Goal: Task Accomplishment & Management: Use online tool/utility

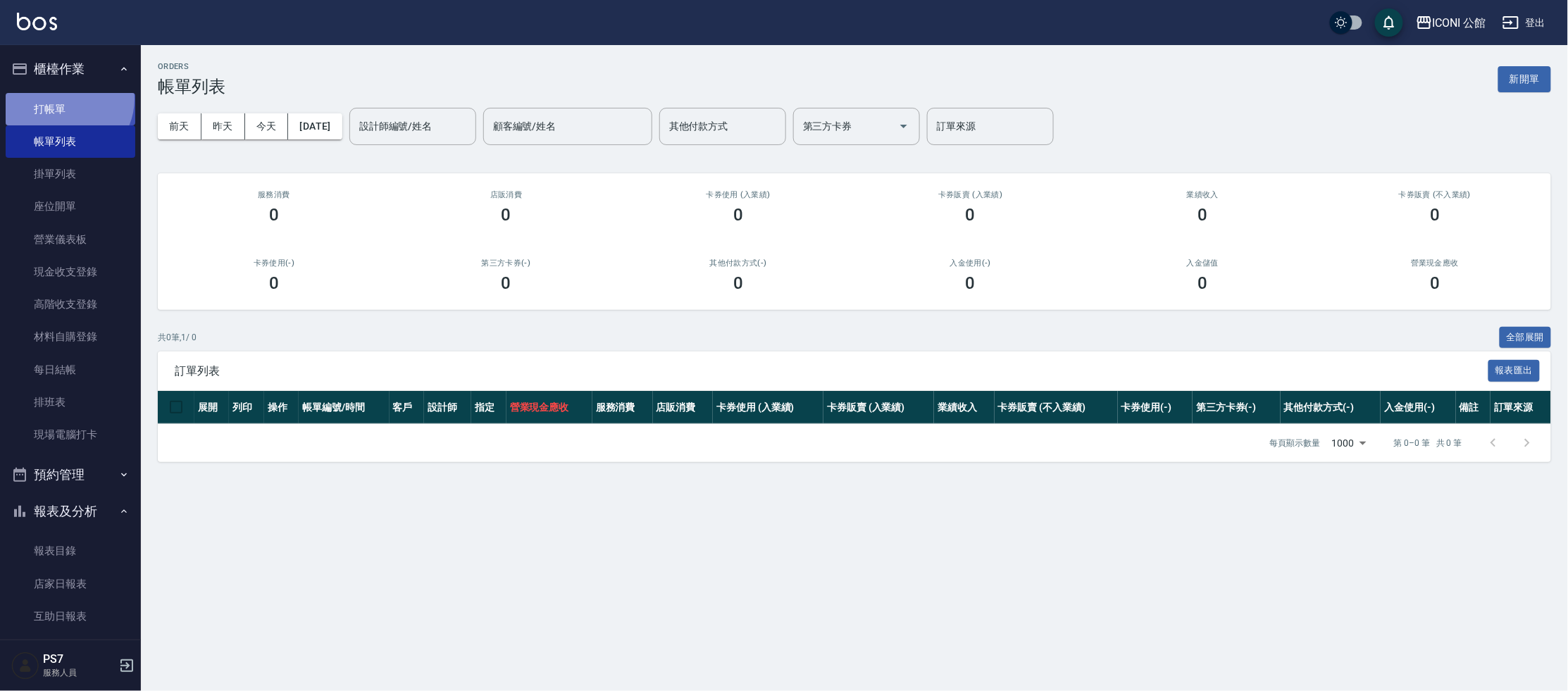
click at [65, 98] on link "打帳單" at bounding box center [71, 109] width 130 height 33
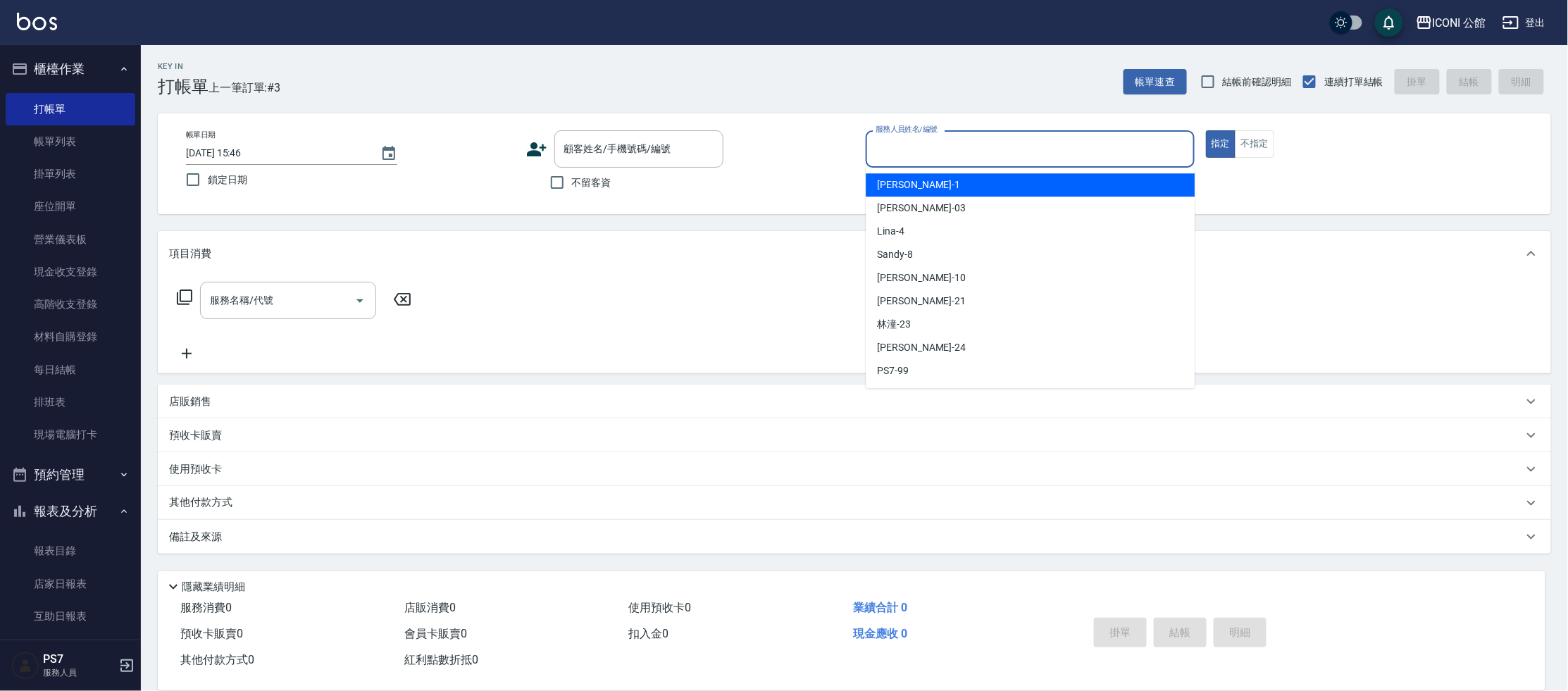
drag, startPoint x: 908, startPoint y: 142, endPoint x: 909, endPoint y: 158, distance: 16.0
click at [908, 142] on input "服務人員姓名/編號" at bounding box center [1030, 148] width 316 height 24
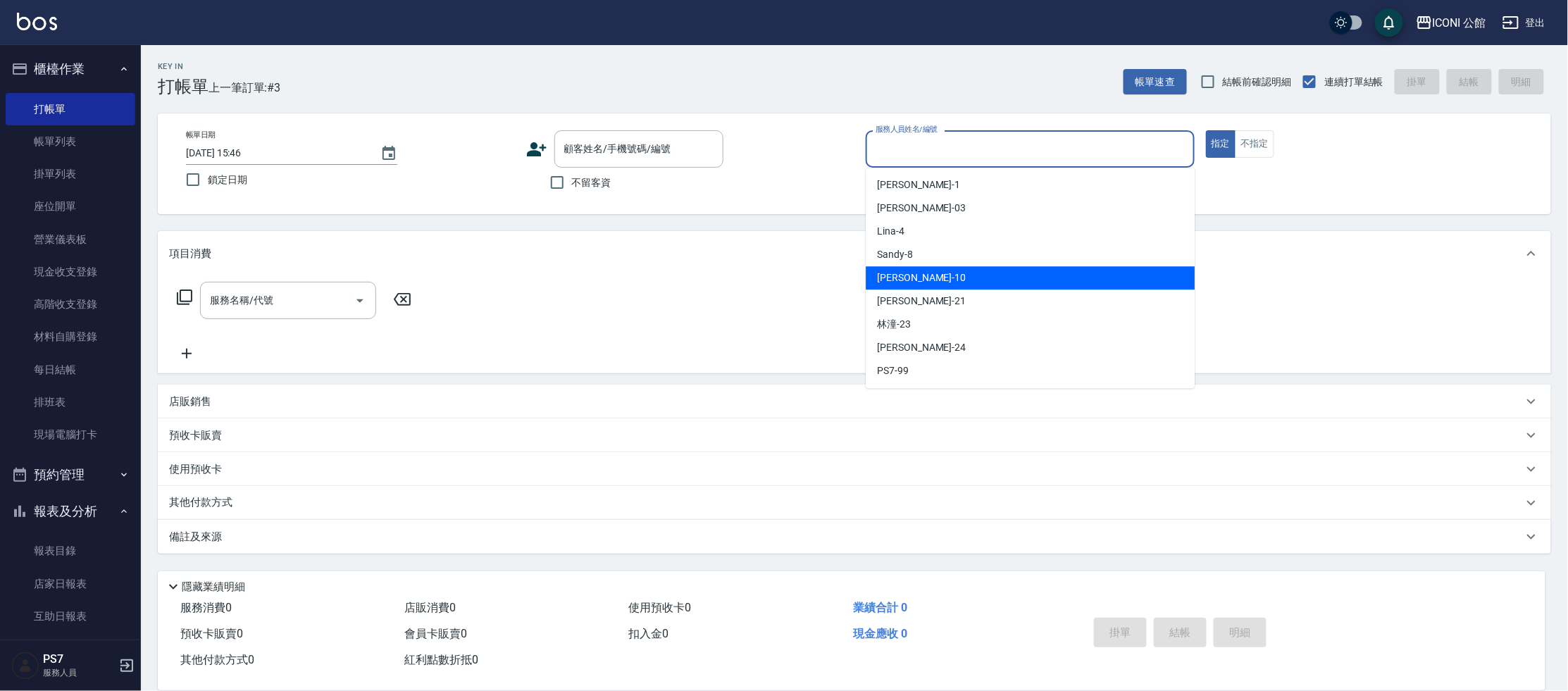
click at [936, 274] on div "[PERSON_NAME] -10" at bounding box center [1030, 279] width 329 height 24
type input "[PERSON_NAME]-10"
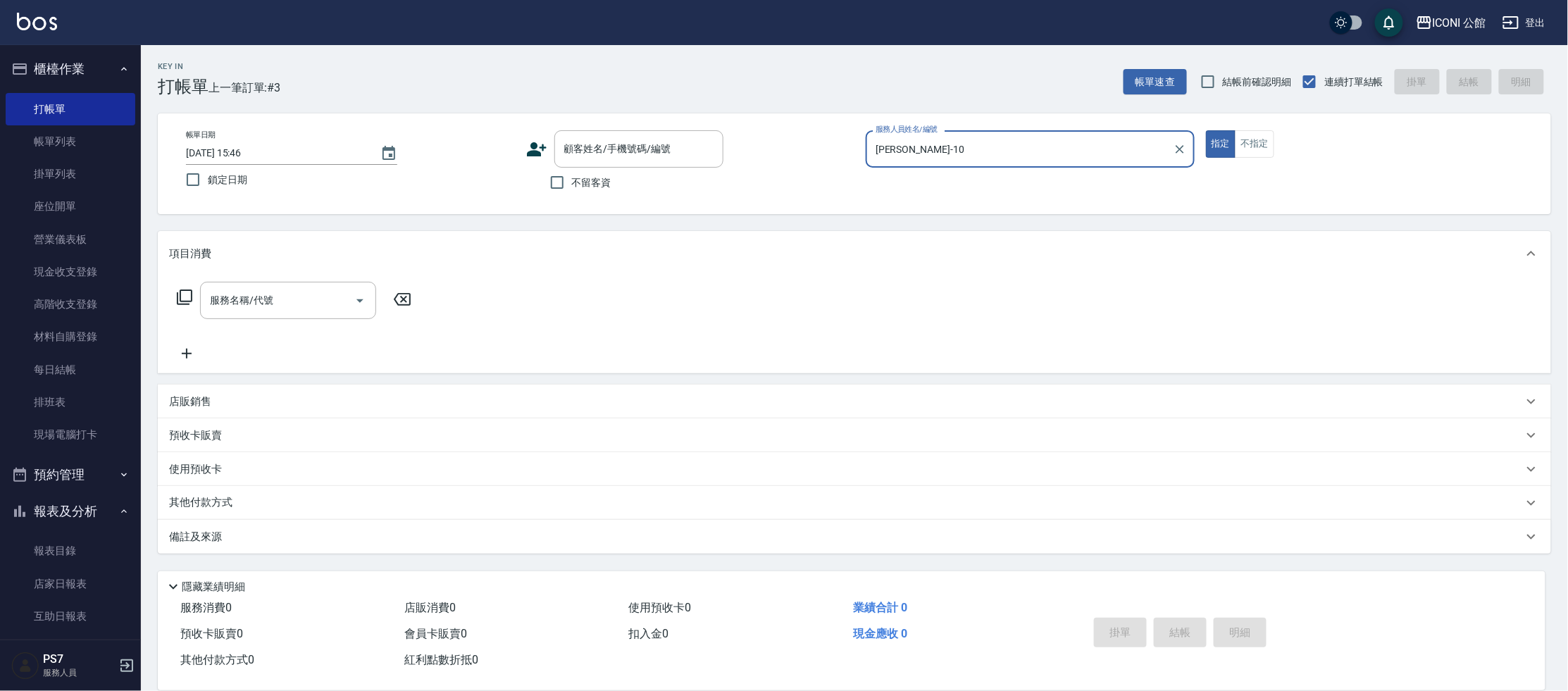
click at [183, 299] on icon at bounding box center [184, 297] width 17 height 17
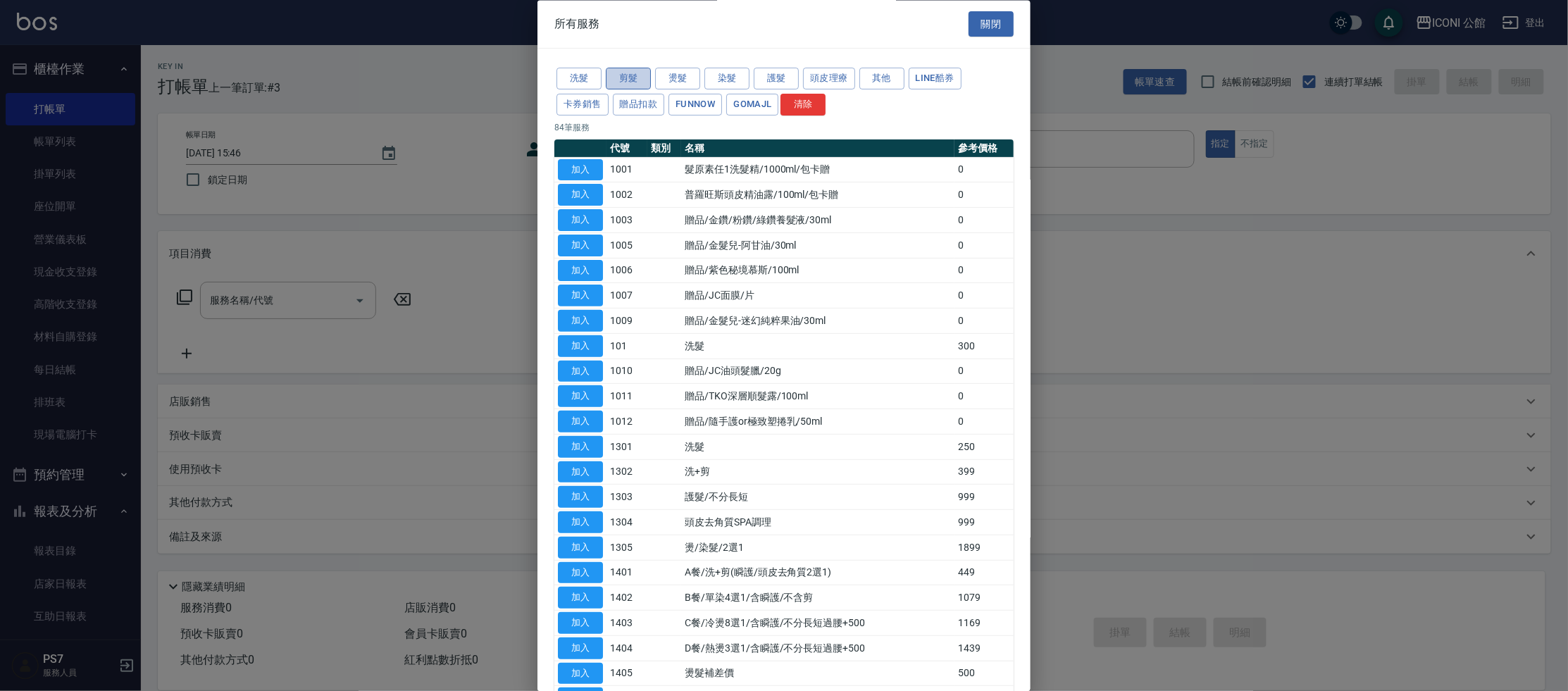
click at [610, 77] on button "剪髮" at bounding box center [628, 79] width 45 height 22
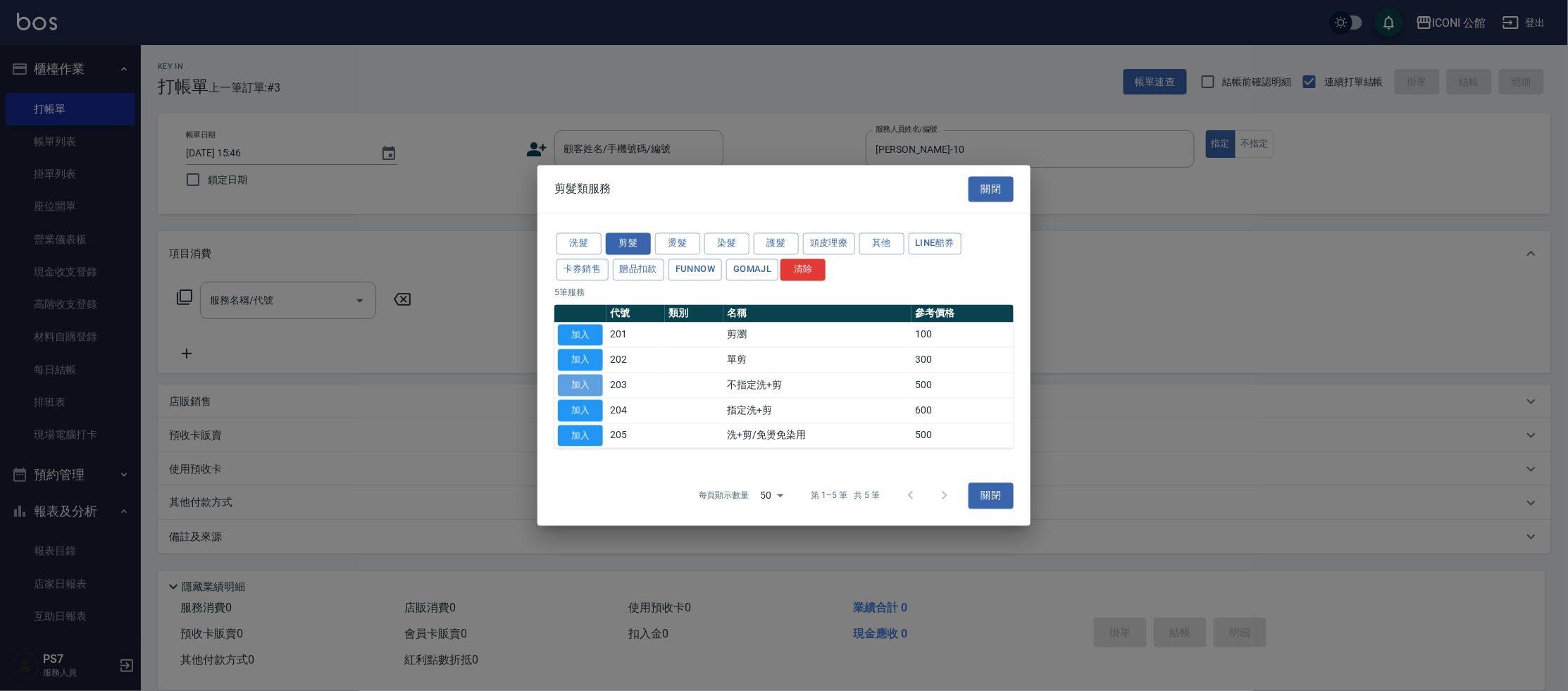
click at [569, 392] on button "加入" at bounding box center [580, 385] width 45 height 22
type input "不指定洗+剪(203)"
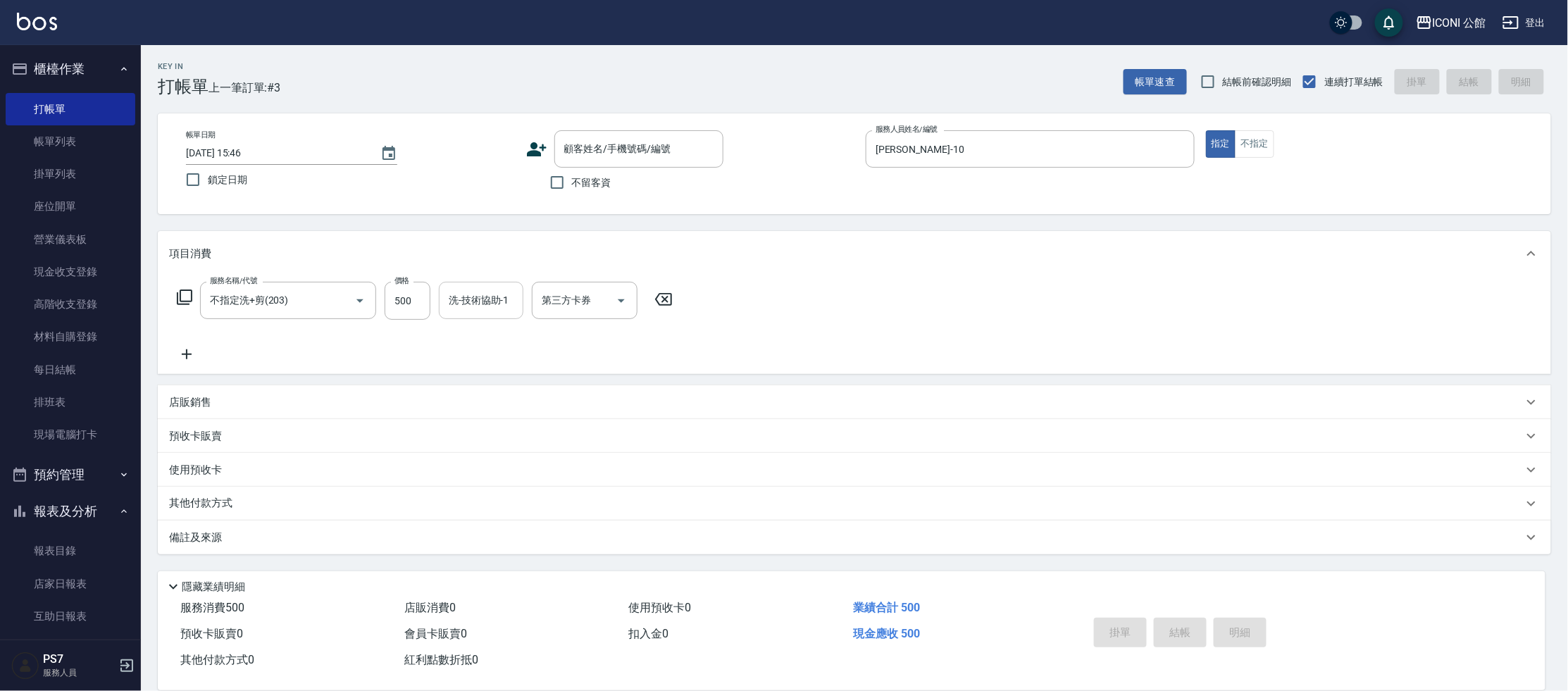
click at [487, 308] on input "洗-技術協助-1" at bounding box center [480, 300] width 72 height 24
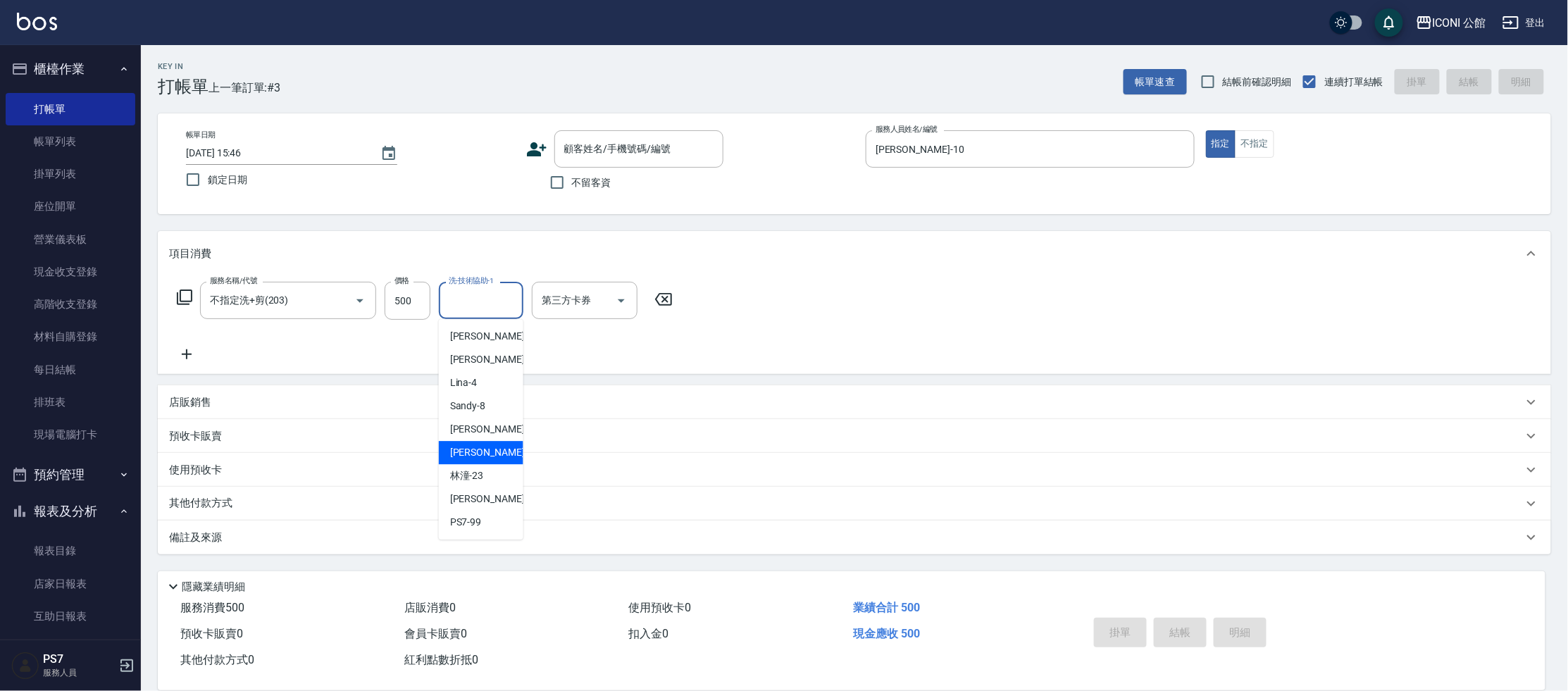
click at [488, 455] on div "[PERSON_NAME] -21" at bounding box center [481, 453] width 84 height 24
type input "[PERSON_NAME]-21"
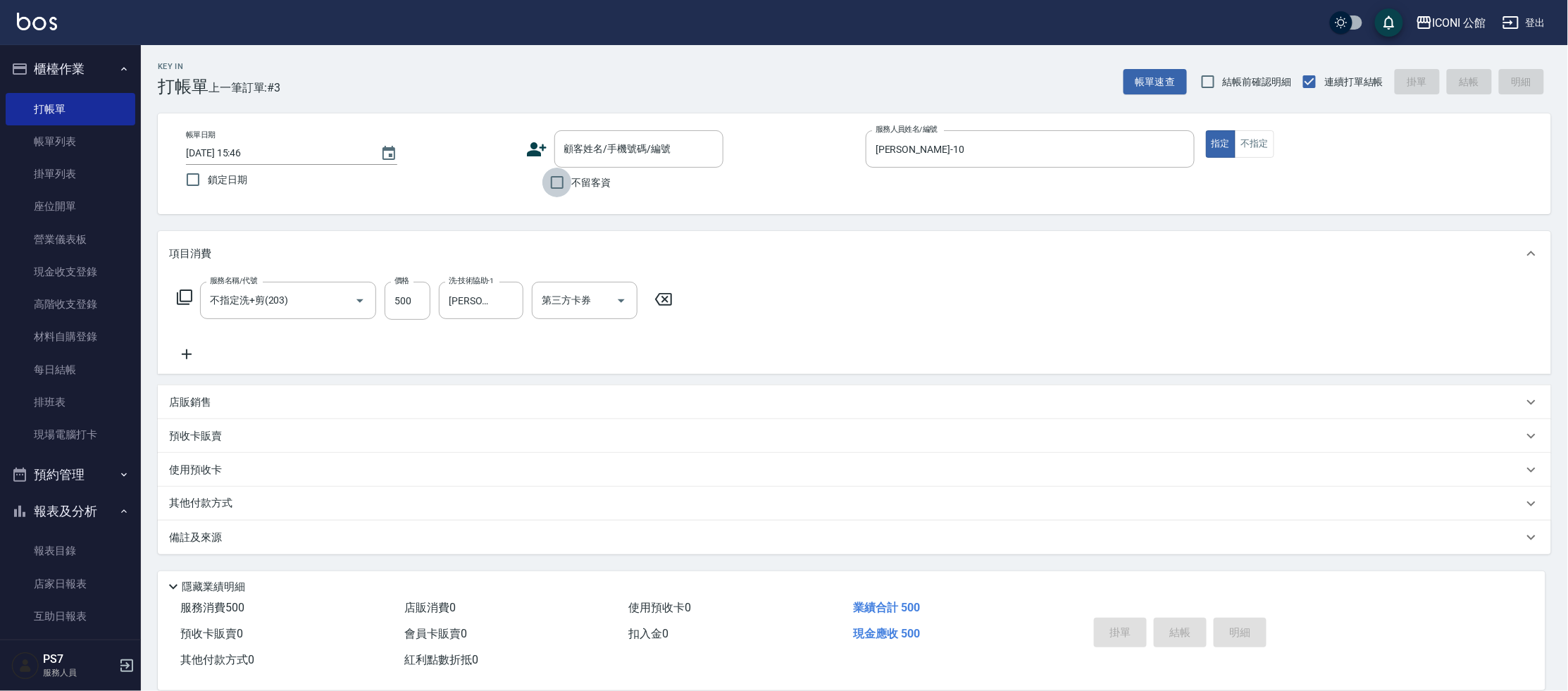
click at [553, 174] on input "不留客資" at bounding box center [557, 182] width 29 height 29
checkbox input "true"
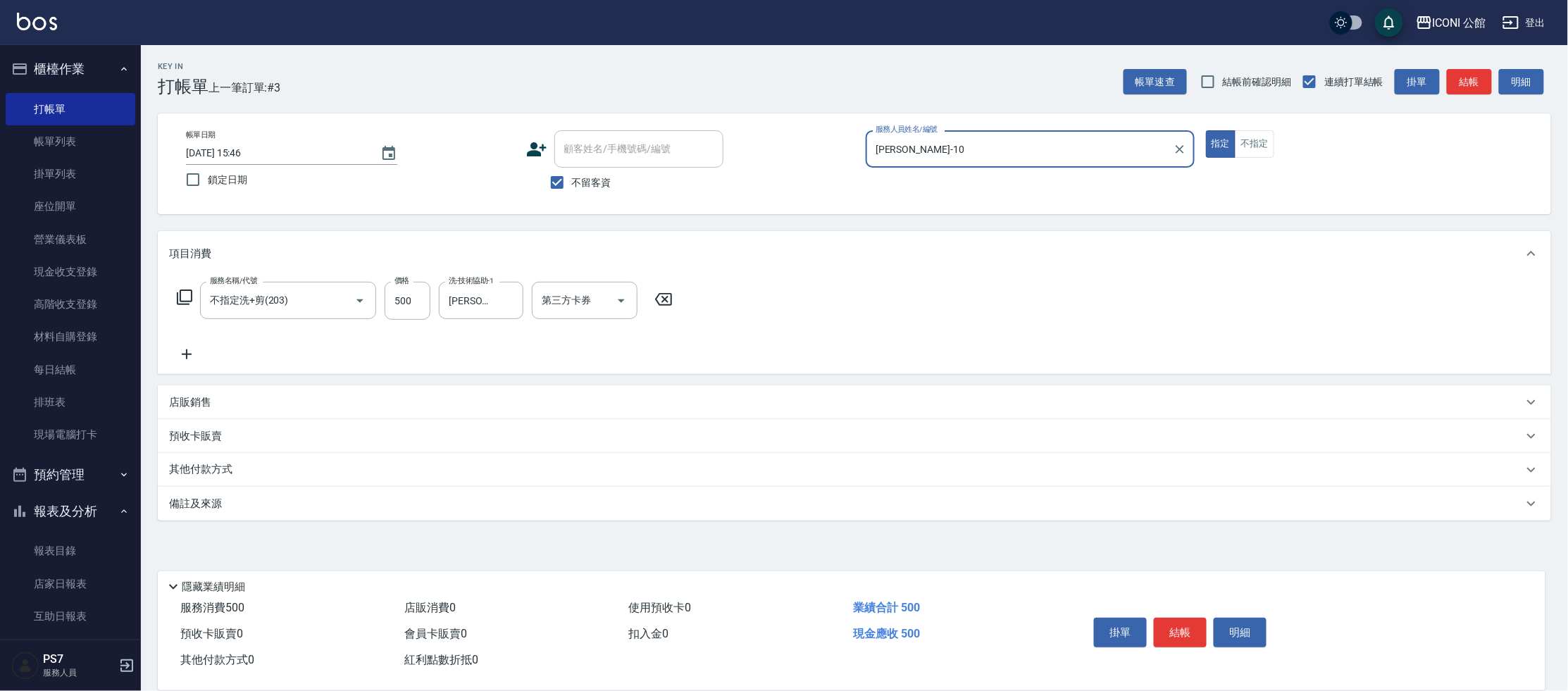
click at [1245, 158] on div "帳單日期 [DATE] 15:46 鎖定日期 顧客姓名/手機號碼/編號 顧客姓名/手機號碼/編號 不留客資 服務人員姓名/編號 [PERSON_NAME]-1…" at bounding box center [855, 164] width 1359 height 67
click at [1246, 136] on button "不指定" at bounding box center [1254, 144] width 40 height 28
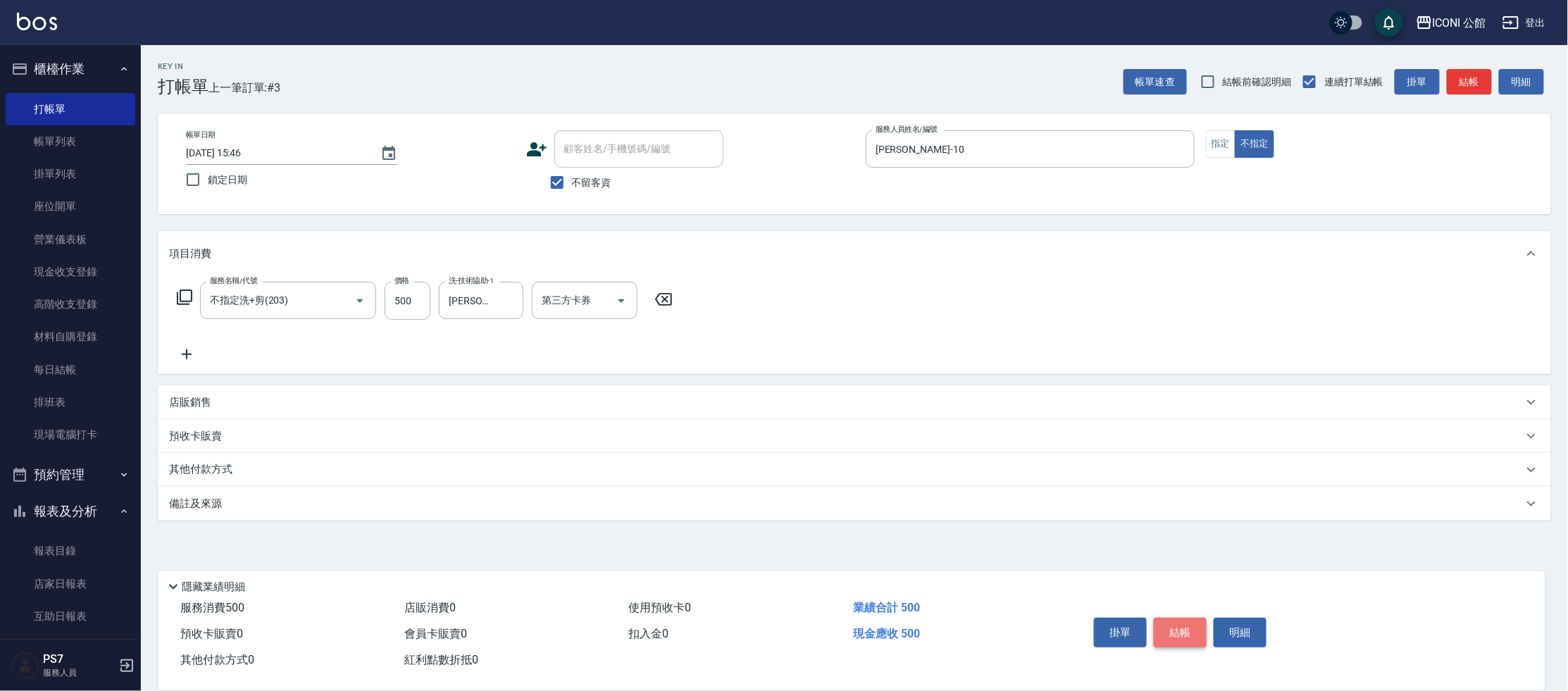
click at [1169, 630] on button "結帳" at bounding box center [1180, 632] width 53 height 29
